Goal: Find specific page/section: Find specific page/section

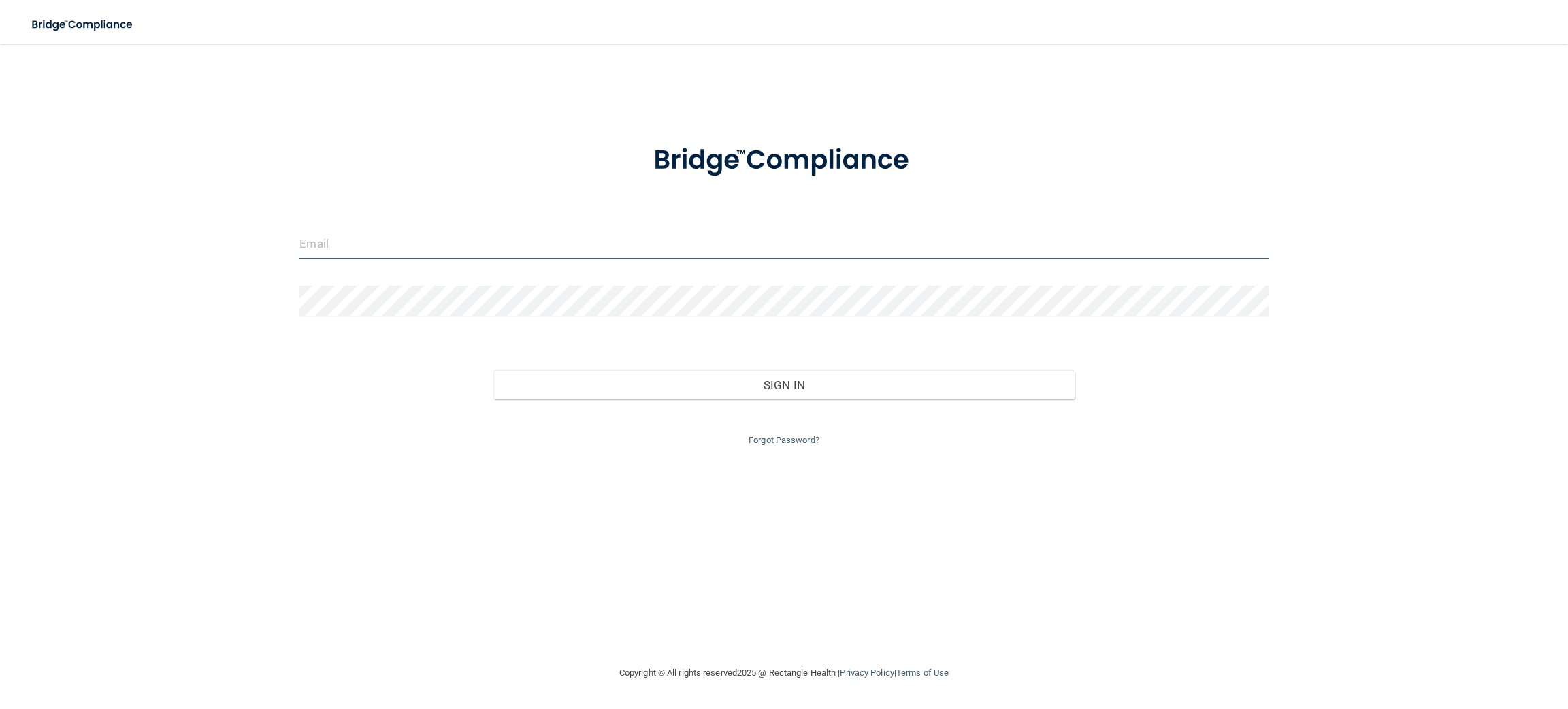
click at [390, 239] on input "email" at bounding box center [784, 244] width 969 height 30
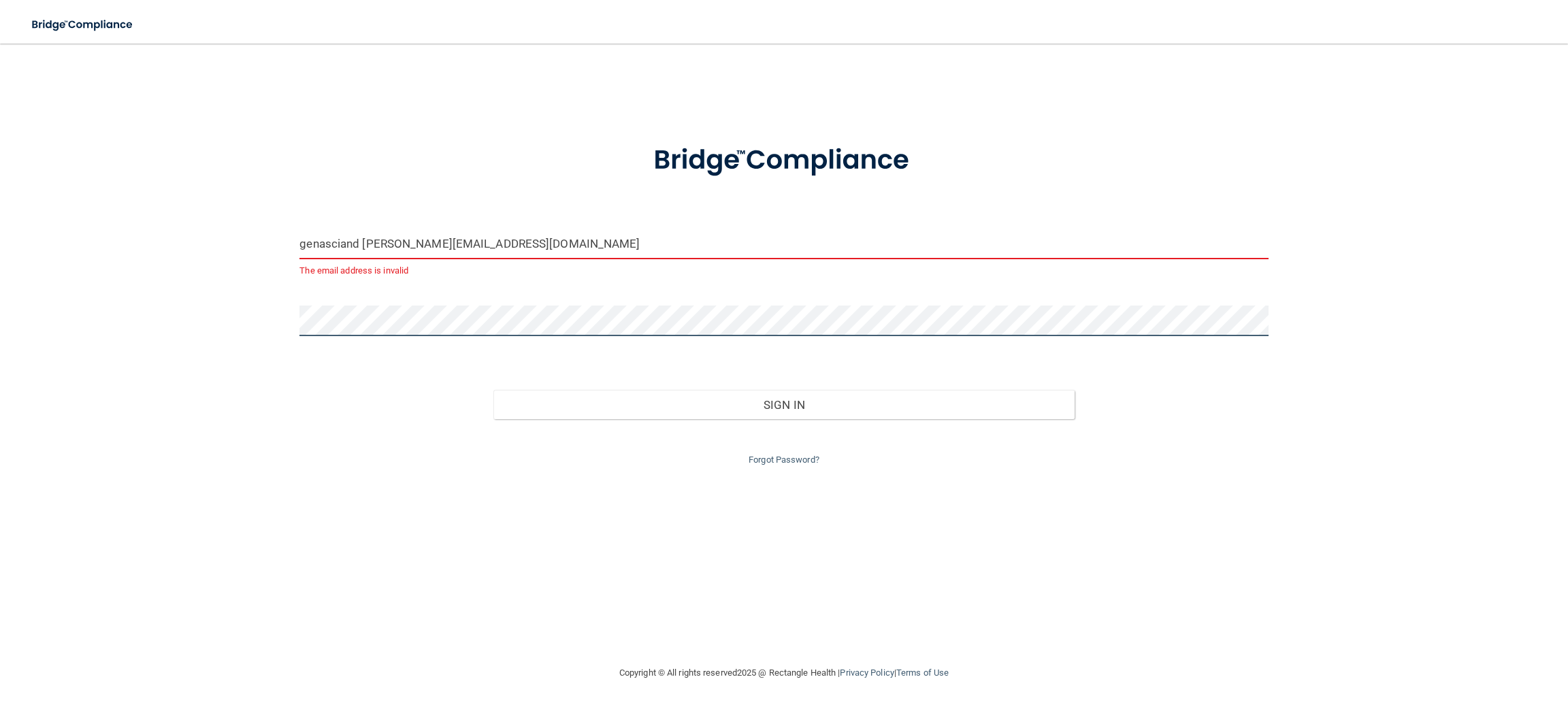
click at [493, 389] on button "Sign In" at bounding box center [784, 404] width 581 height 30
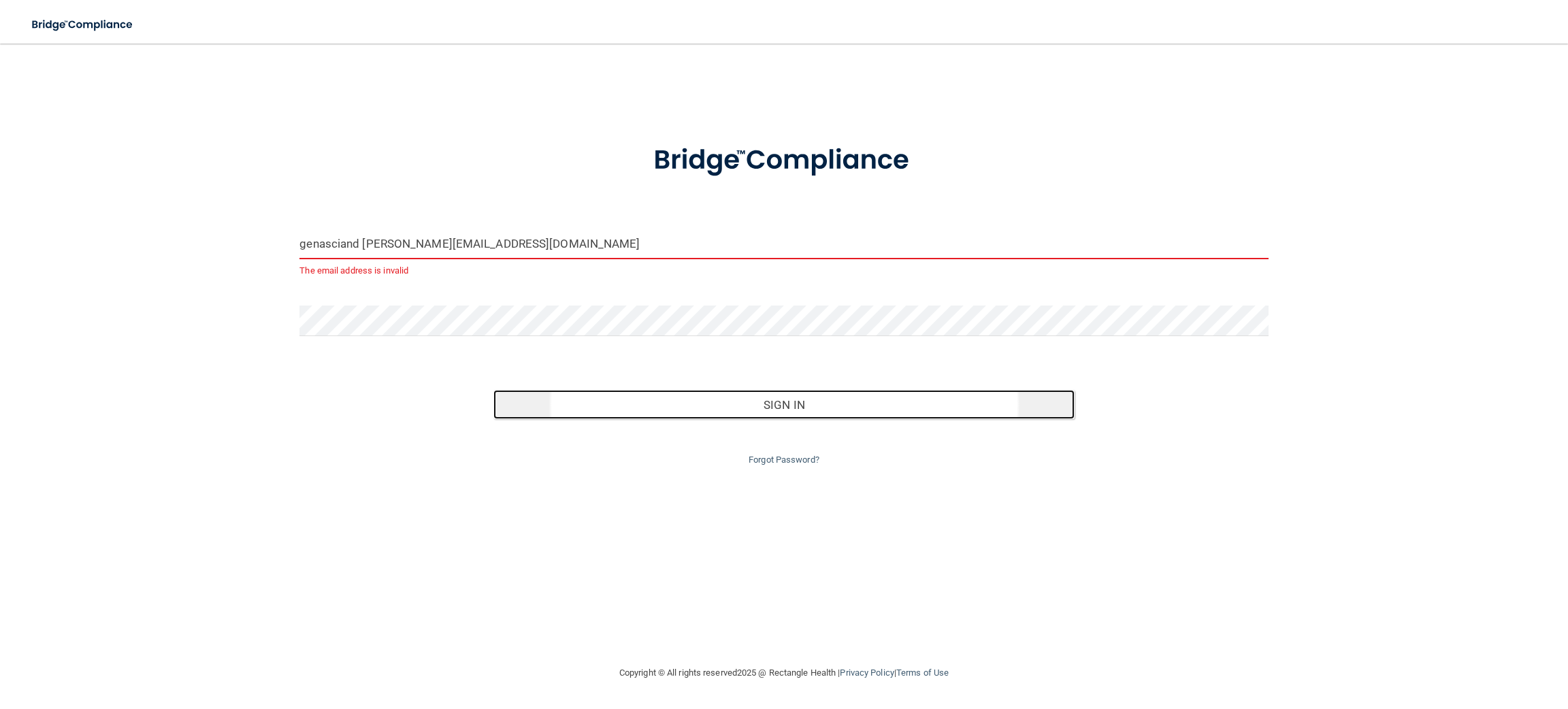
click at [882, 402] on button "Sign In" at bounding box center [784, 404] width 581 height 30
drag, startPoint x: 732, startPoint y: 407, endPoint x: 740, endPoint y: 395, distance: 14.4
click at [734, 406] on button "Sign In" at bounding box center [784, 404] width 581 height 30
click at [740, 394] on button "Sign In" at bounding box center [784, 404] width 581 height 30
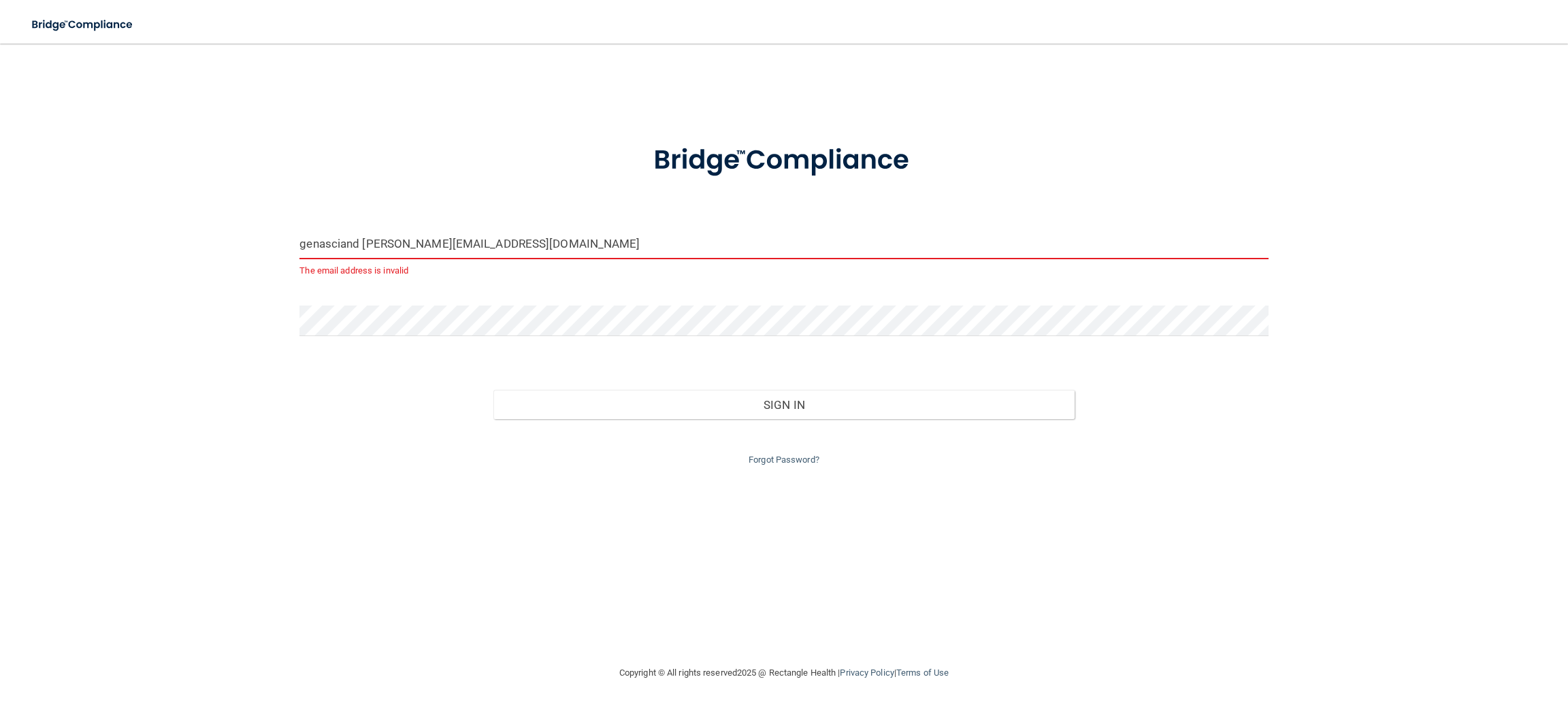
click at [532, 256] on input "genasciand [PERSON_NAME][EMAIL_ADDRESS][DOMAIN_NAME]" at bounding box center [784, 244] width 969 height 30
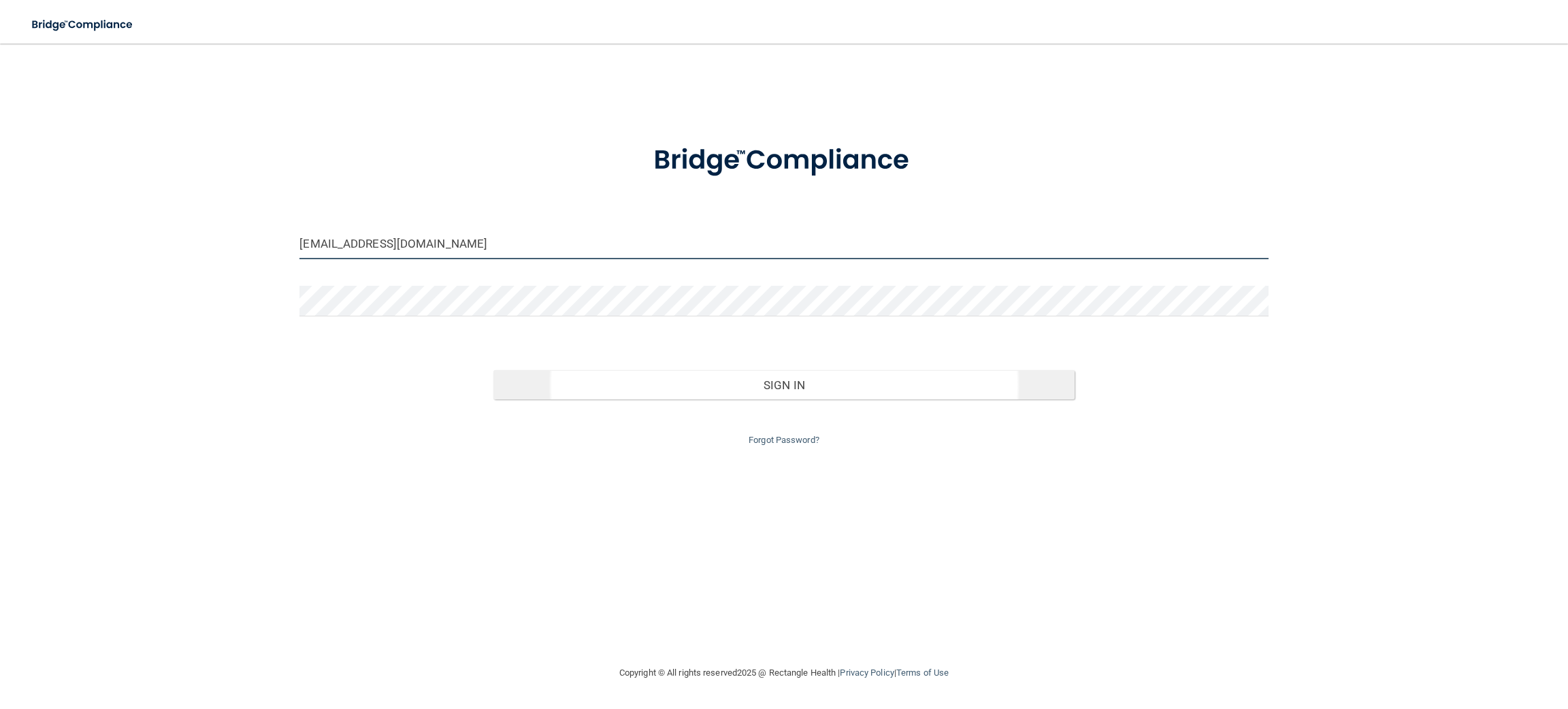
type input "[EMAIL_ADDRESS][DOMAIN_NAME]"
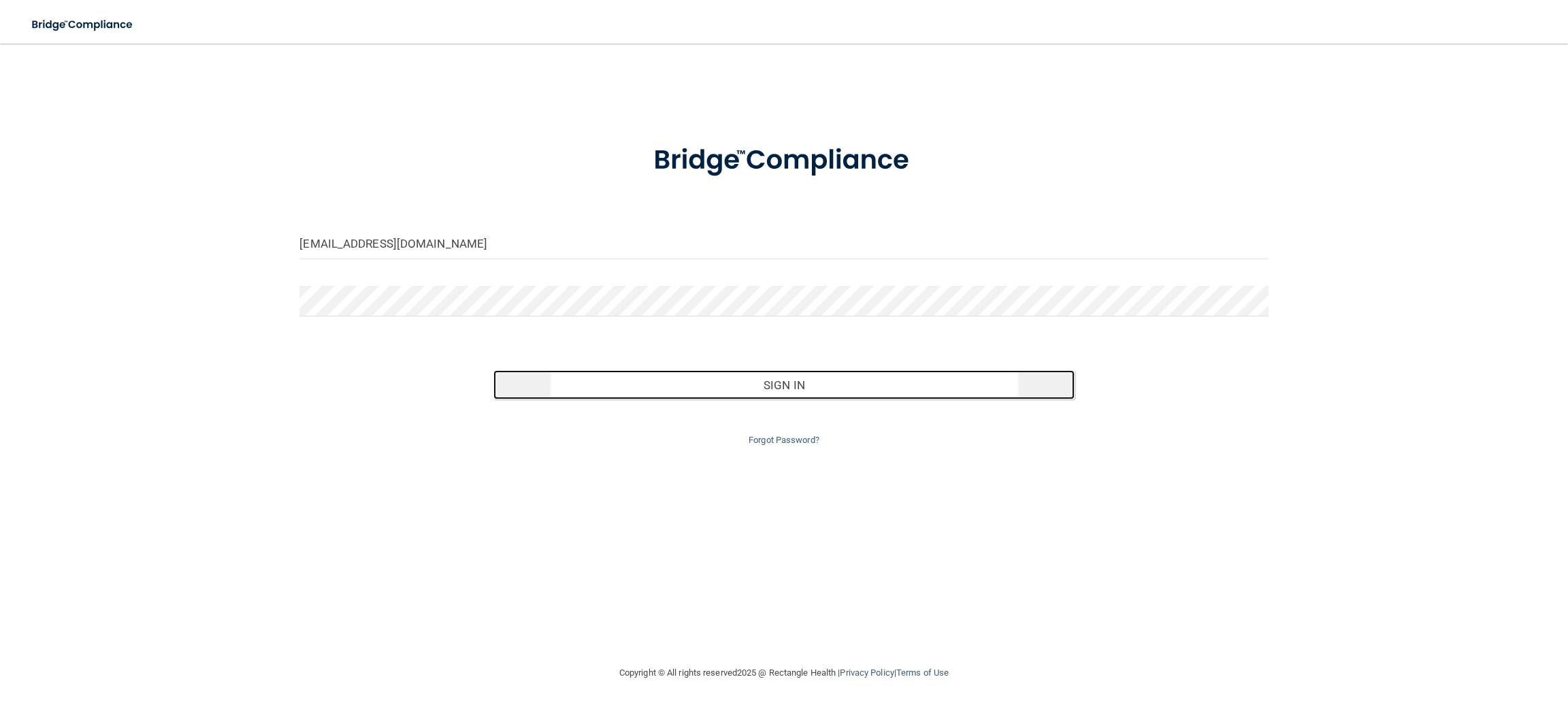
click at [728, 387] on button "Sign In" at bounding box center [784, 385] width 581 height 30
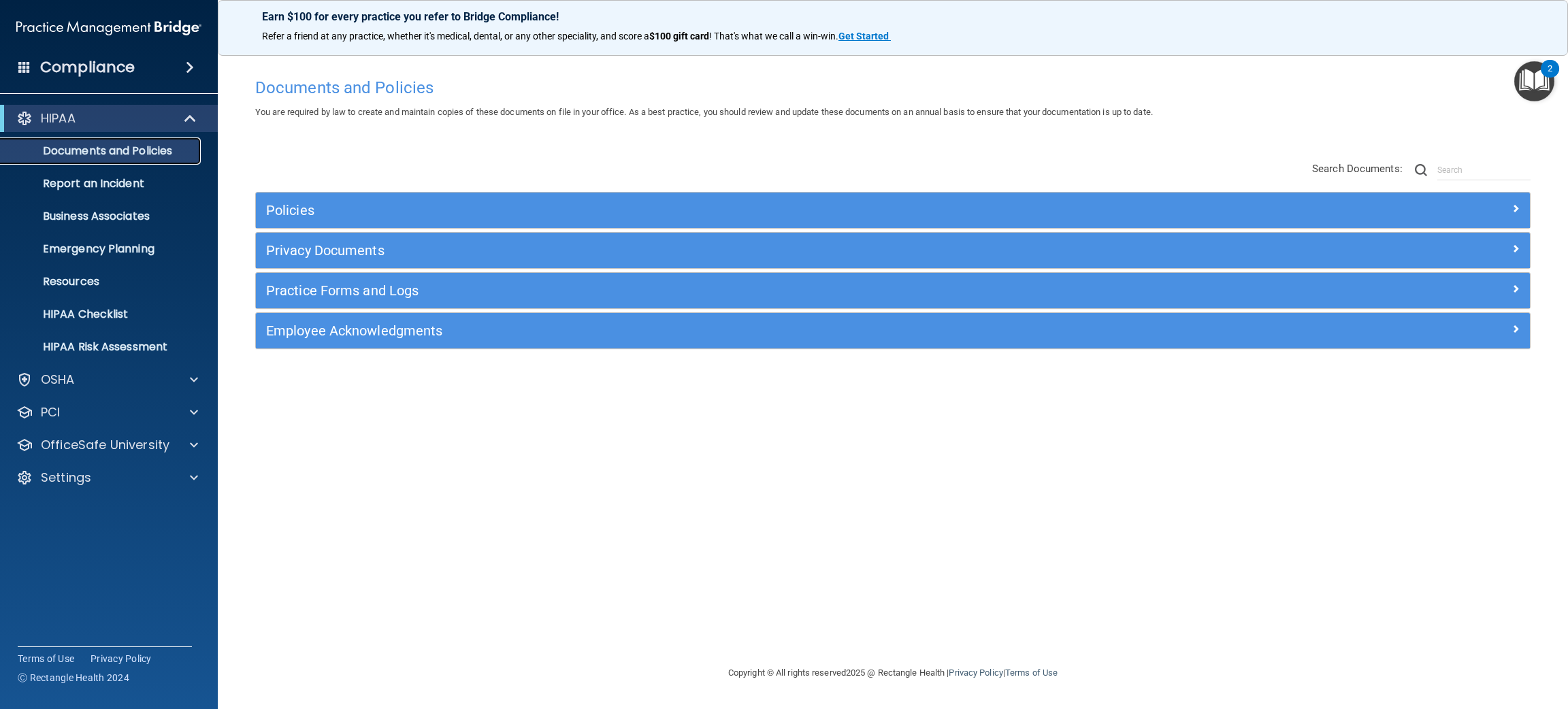
click at [117, 152] on p "Documents and Policies" at bounding box center [102, 151] width 186 height 14
click at [196, 376] on span at bounding box center [193, 379] width 8 height 17
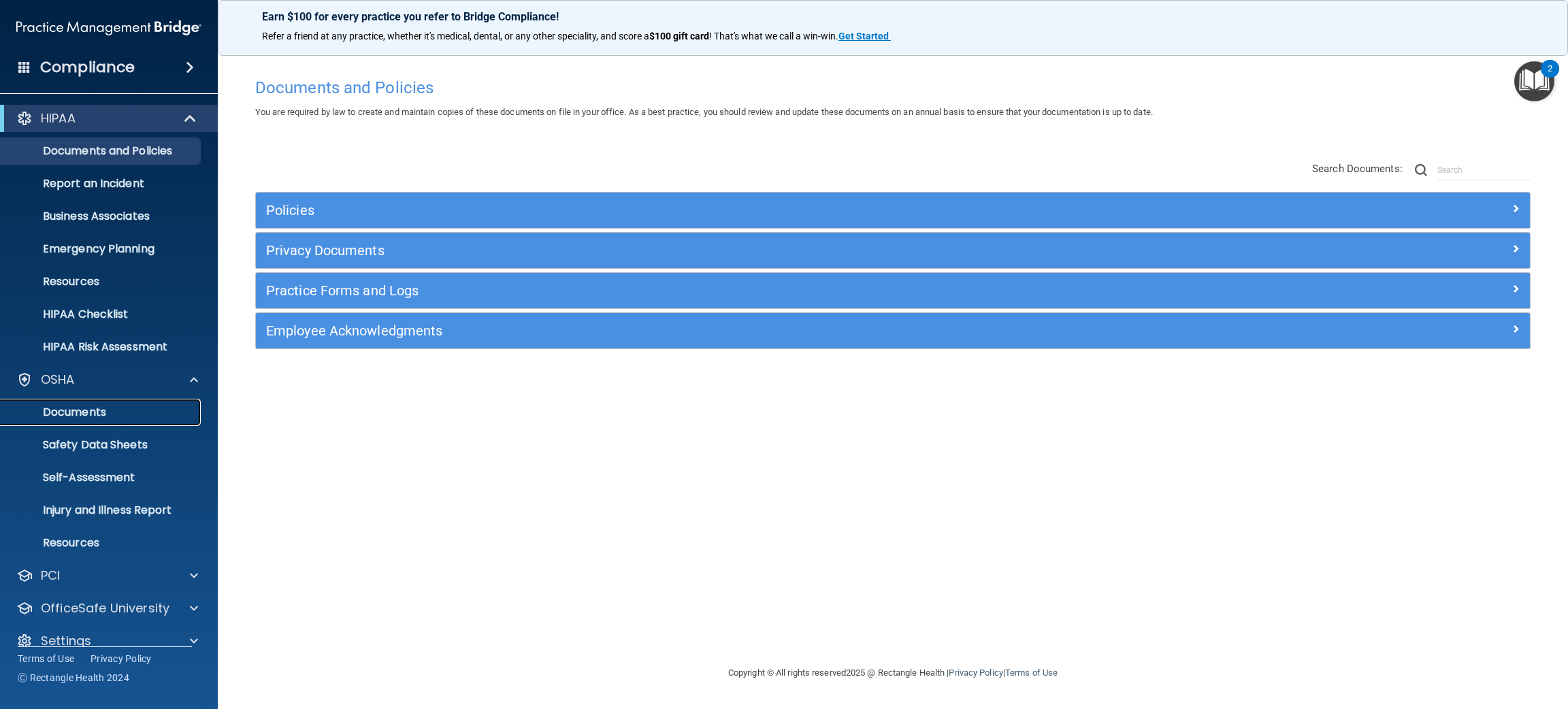
click at [96, 411] on p "Documents" at bounding box center [102, 412] width 186 height 14
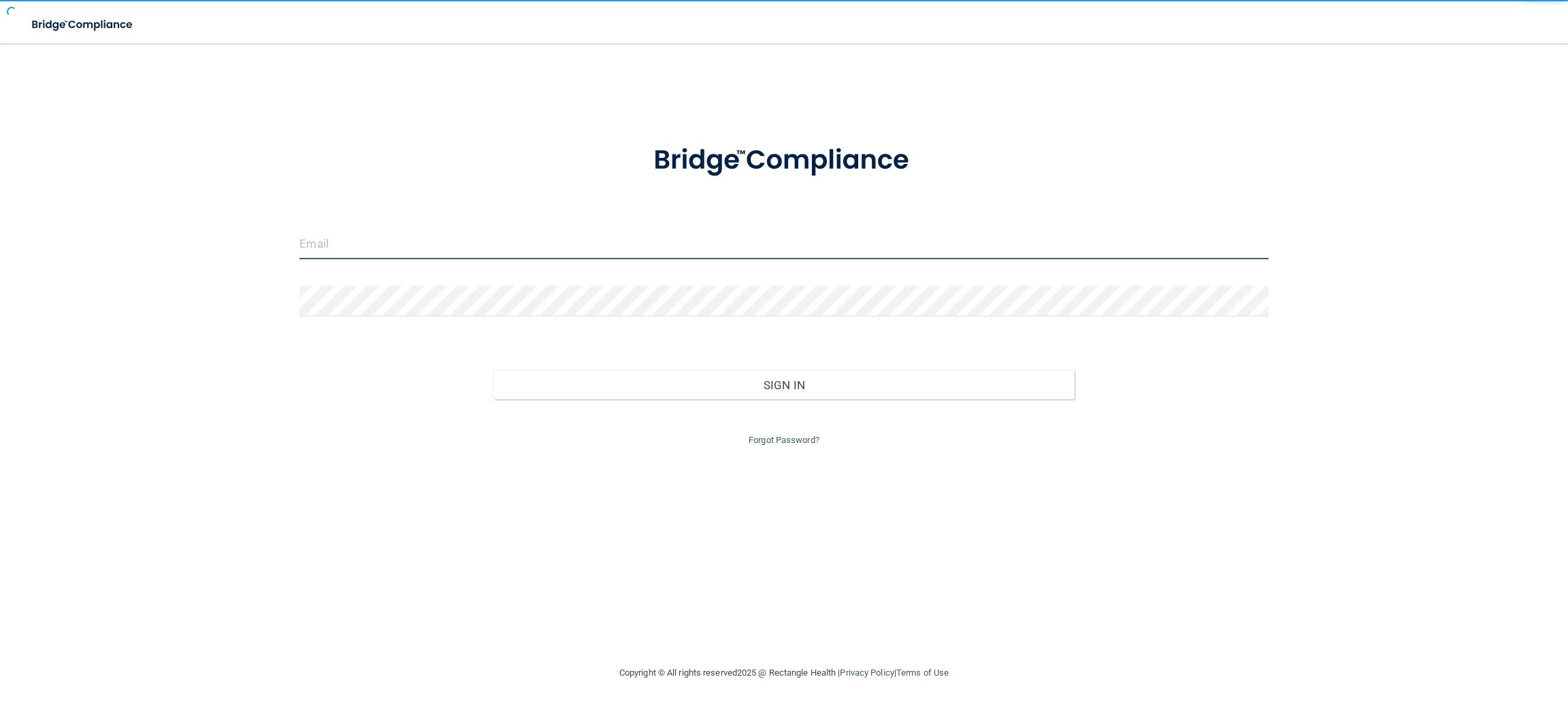
click at [317, 245] on input "email" at bounding box center [784, 244] width 969 height 30
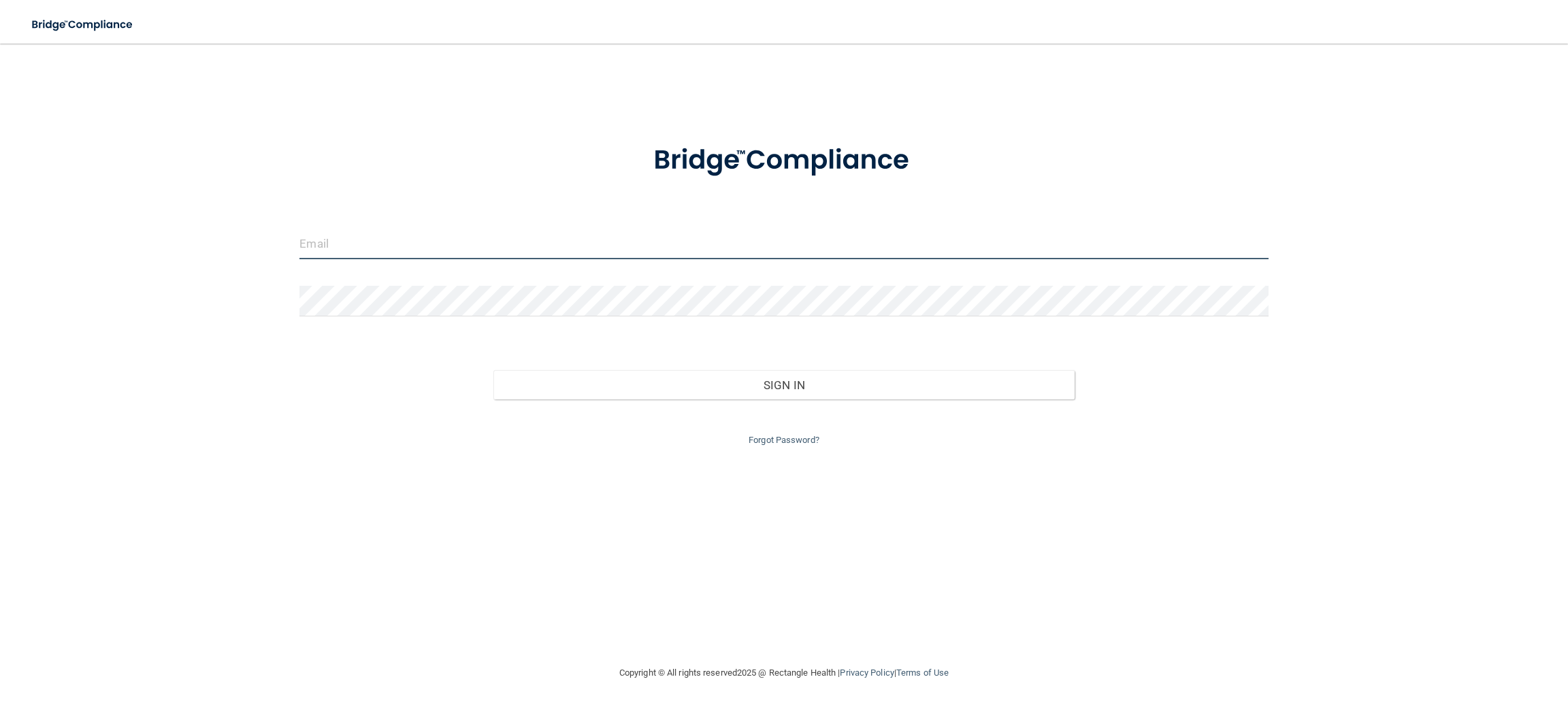
type input "[PERSON_NAME][EMAIL_ADDRESS][PERSON_NAME][DOMAIN_NAME]"
click at [416, 317] on div at bounding box center [784, 306] width 989 height 41
click at [493, 370] on button "Sign In" at bounding box center [784, 385] width 581 height 30
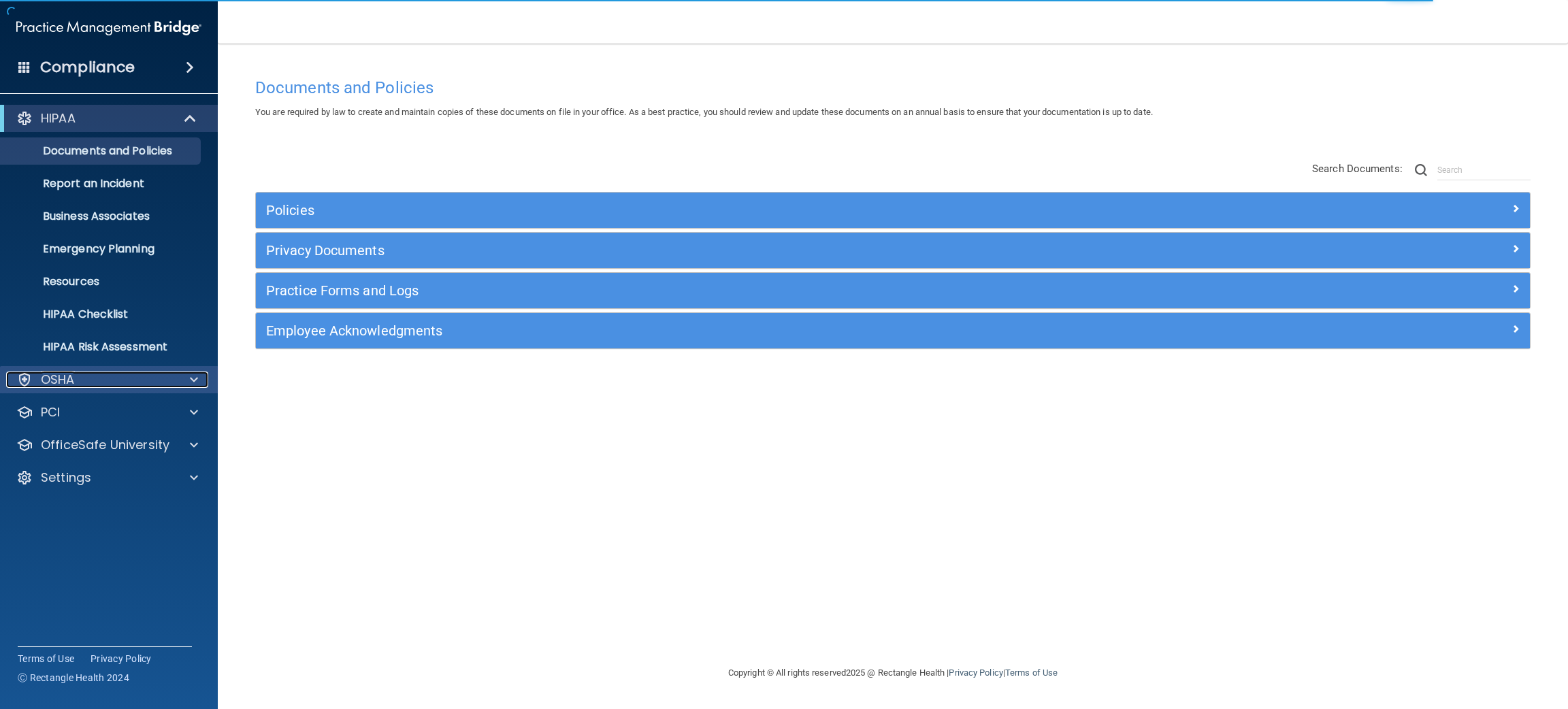
click at [150, 376] on div "OSHA" at bounding box center [90, 379] width 169 height 17
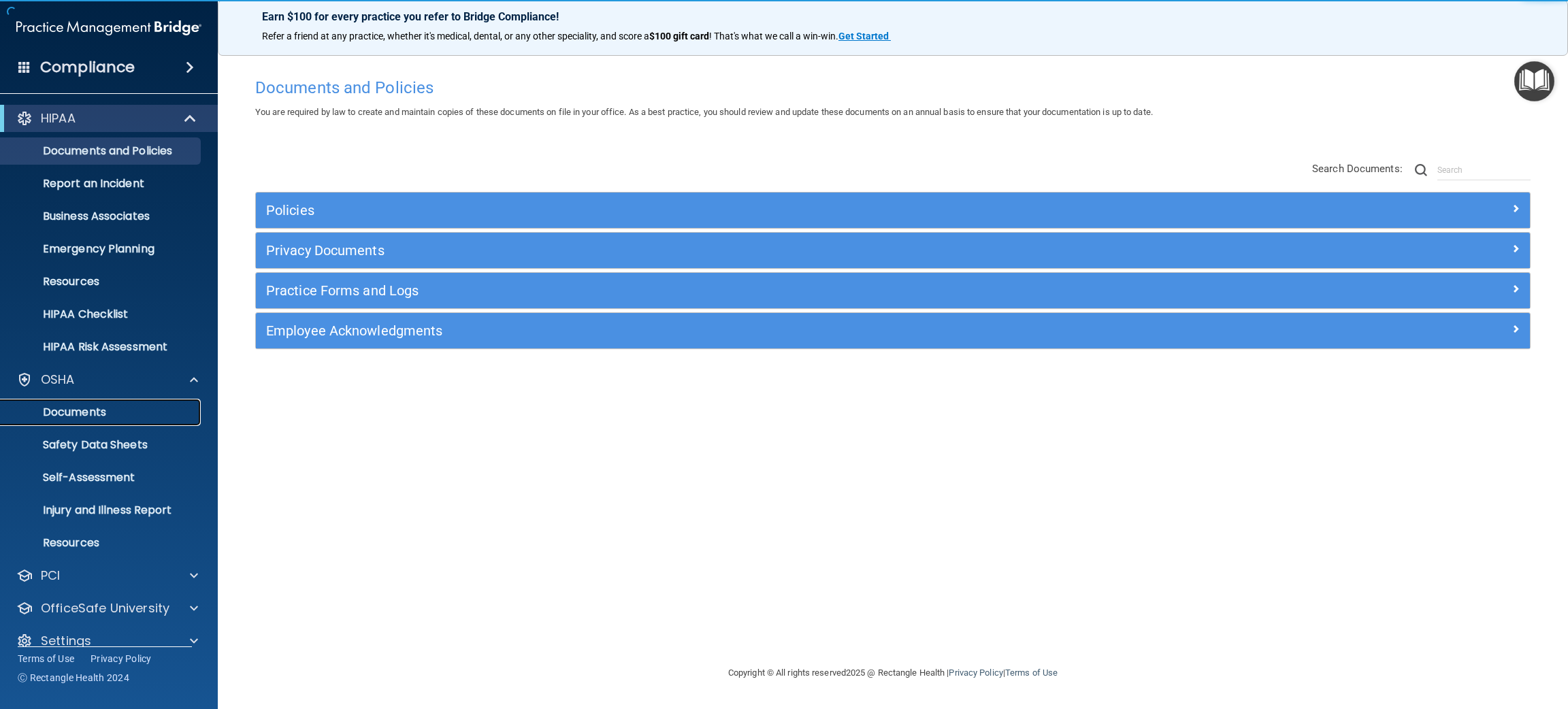
click at [103, 414] on p "Documents" at bounding box center [102, 412] width 186 height 14
